Goal: Obtain resource: Obtain resource

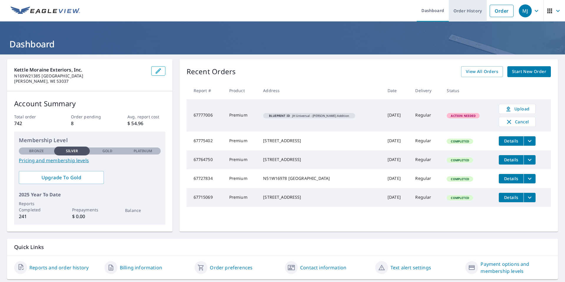
click at [462, 12] on link "Order History" at bounding box center [468, 10] width 38 height 21
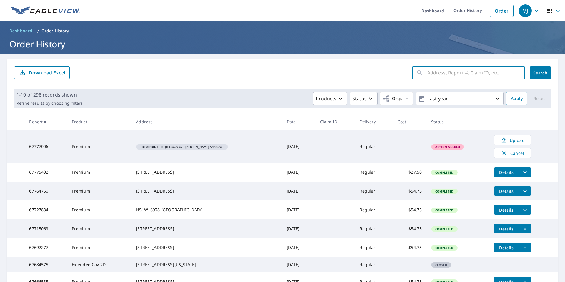
click at [454, 75] on input "text" at bounding box center [476, 72] width 98 height 16
paste input "[STREET_ADDRESS][PERSON_NAME]"
type input "[STREET_ADDRESS][PERSON_NAME]"
click at [539, 72] on span "Search" at bounding box center [541, 73] width 12 height 6
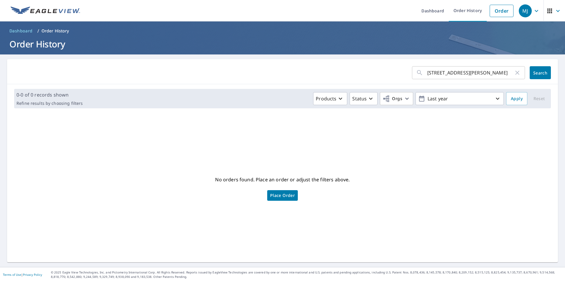
click at [535, 72] on span "Search" at bounding box center [541, 73] width 12 height 6
drag, startPoint x: 423, startPoint y: 73, endPoint x: 513, endPoint y: 73, distance: 89.2
click at [513, 73] on div "[STREET_ADDRESS][PERSON_NAME] ​" at bounding box center [468, 72] width 113 height 13
drag, startPoint x: 502, startPoint y: 11, endPoint x: 503, endPoint y: 18, distance: 7.4
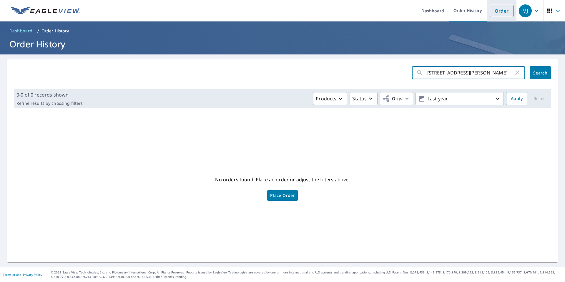
click at [503, 11] on link "Order" at bounding box center [502, 11] width 24 height 12
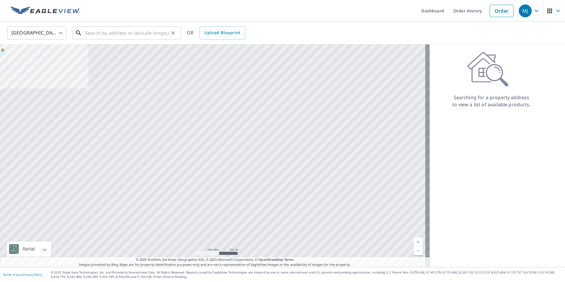
click at [115, 31] on input "text" at bounding box center [127, 33] width 84 height 16
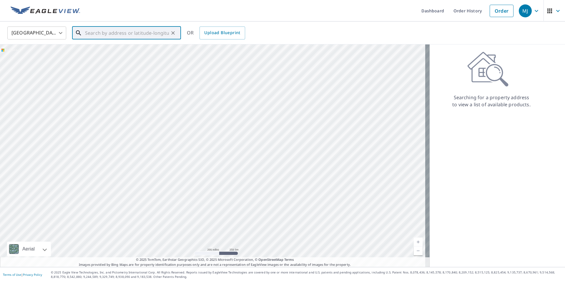
paste input "[STREET_ADDRESS][PERSON_NAME]"
click at [124, 50] on span "w225 [GEOGRAPHIC_DATA]" at bounding box center [130, 50] width 92 height 7
type input "[STREET_ADDRESS][PERSON_NAME]"
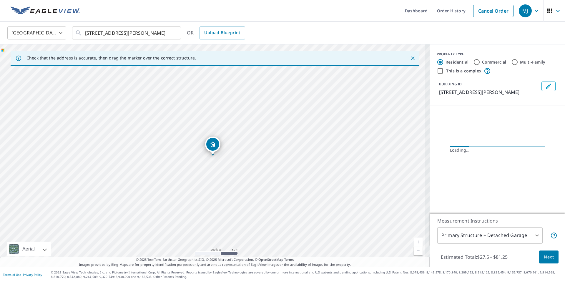
scroll to position [0, 0]
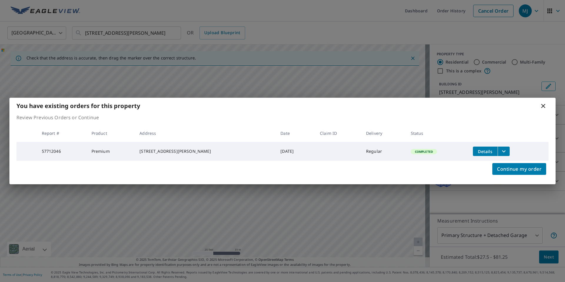
click at [502, 150] on icon "filesDropdownBtn-57712046" at bounding box center [503, 151] width 7 height 7
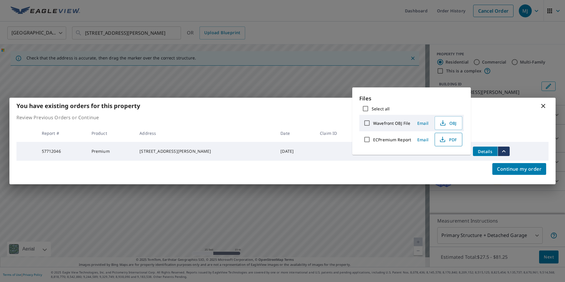
click at [451, 138] on span "PDF" at bounding box center [448, 139] width 19 height 7
click at [543, 105] on icon at bounding box center [543, 105] width 7 height 7
